Goal: Navigation & Orientation: Find specific page/section

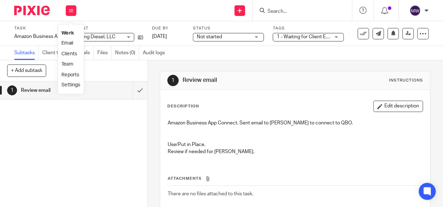
click at [72, 31] on link "Work" at bounding box center [67, 33] width 12 height 5
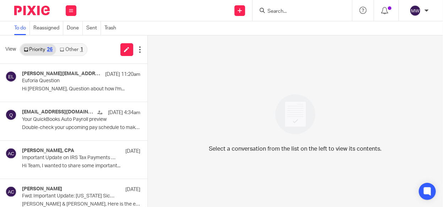
click at [70, 51] on link "Other 1" at bounding box center [71, 49] width 30 height 11
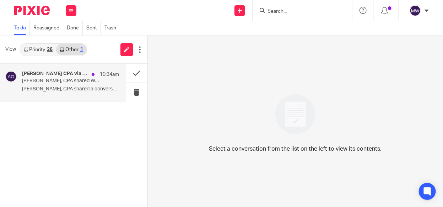
click at [53, 79] on p "[PERSON_NAME], CPA shared Weekly Team Meeting in [GEOGRAPHIC_DATA]" at bounding box center [60, 81] width 77 height 6
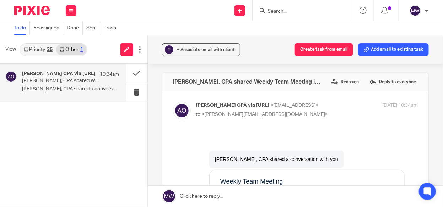
click at [42, 49] on link "Priority 26" at bounding box center [38, 49] width 36 height 11
